Goal: Find specific page/section: Find specific page/section

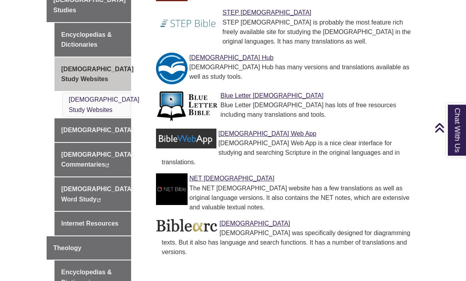
scroll to position [345, 0]
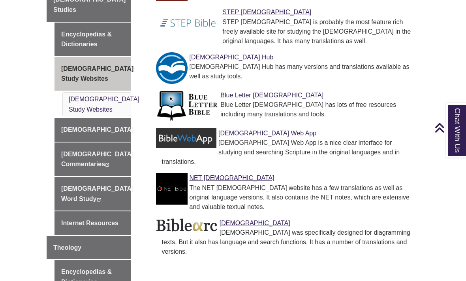
click at [380, 261] on div "[DEMOGRAPHIC_DATA] Studies & Theology Finding Books Journal Articles [DEMOGRAPH…" at bounding box center [233, 138] width 385 height 467
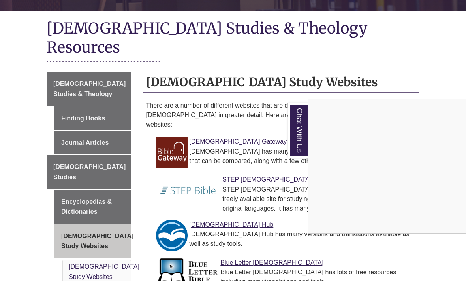
scroll to position [178, 0]
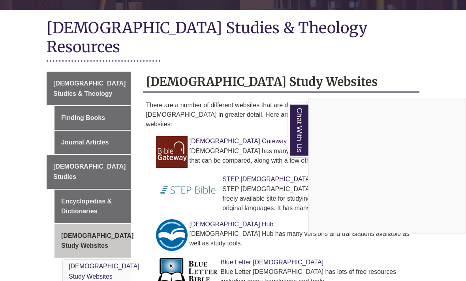
click at [87, 57] on div "Chat With Us" at bounding box center [233, 140] width 466 height 281
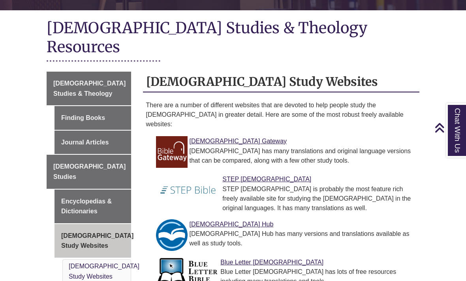
click at [107, 72] on link "[DEMOGRAPHIC_DATA] Studies & Theology" at bounding box center [89, 89] width 85 height 34
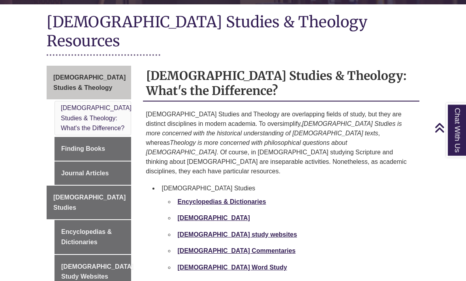
scroll to position [184, 0]
click at [231, 247] on strong "[DEMOGRAPHIC_DATA] Commentaries" at bounding box center [237, 250] width 118 height 7
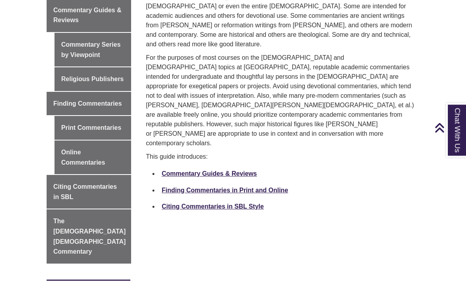
scroll to position [277, 0]
click at [219, 170] on link "Commentary Guides & Reviews" at bounding box center [209, 173] width 95 height 7
